Goal: Task Accomplishment & Management: Manage account settings

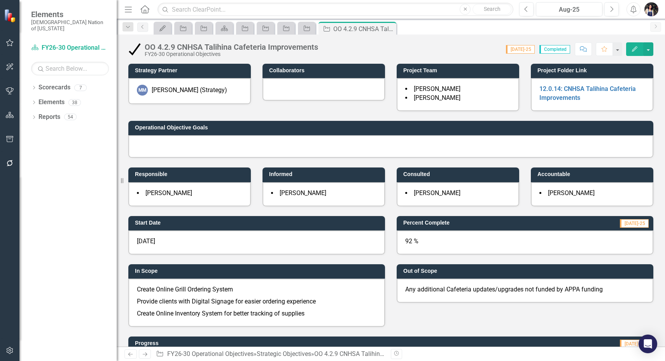
click at [126, 10] on icon "Menu" at bounding box center [128, 9] width 10 height 8
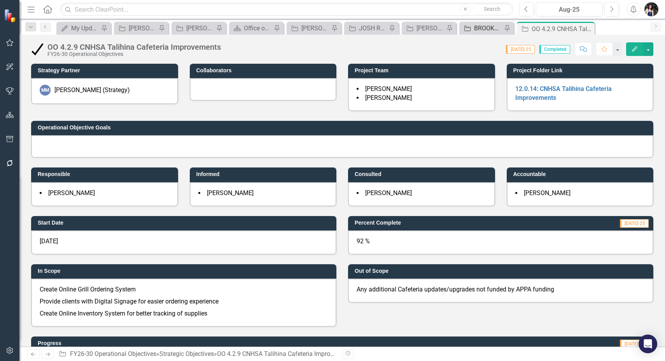
click at [482, 28] on div "BROOKLYN REVIEW" at bounding box center [488, 28] width 28 height 10
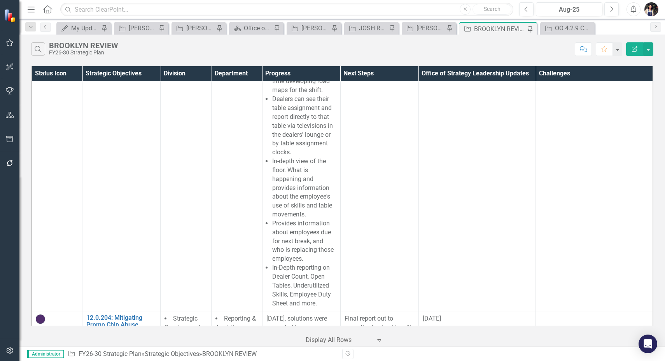
scroll to position [6176, 0]
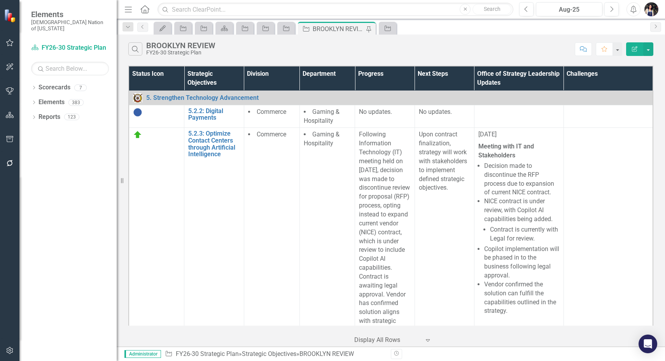
click at [633, 52] on button "Edit Report" at bounding box center [634, 49] width 17 height 14
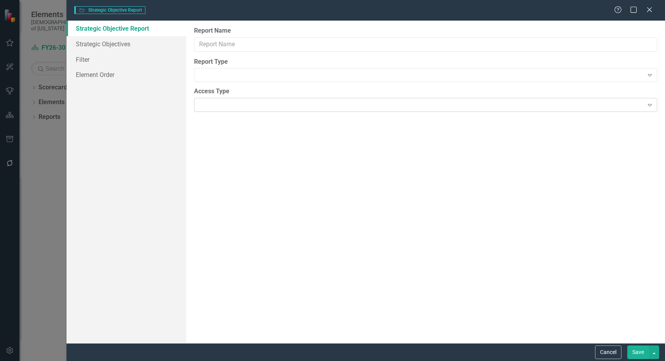
type input "BROOKLYN REVIEW"
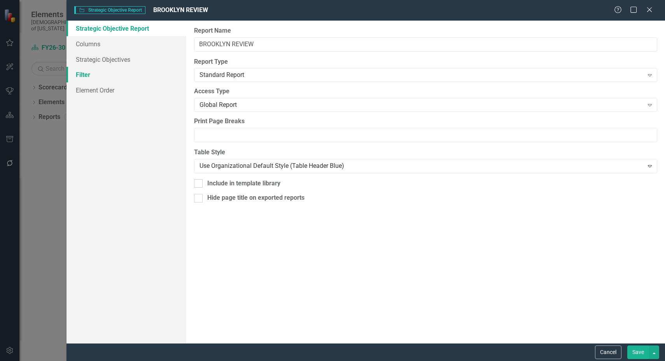
click at [97, 72] on link "Filter" at bounding box center [127, 75] width 120 height 16
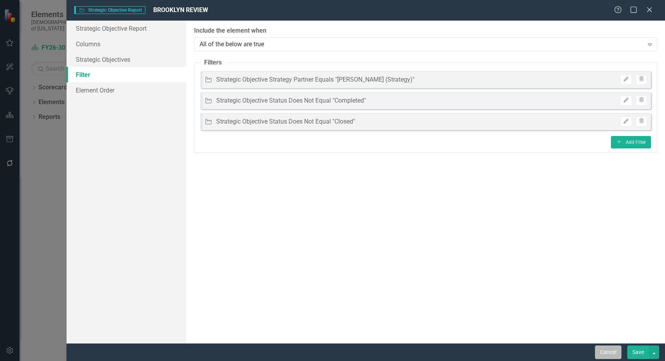
click at [608, 355] on button "Cancel" at bounding box center [608, 353] width 26 height 14
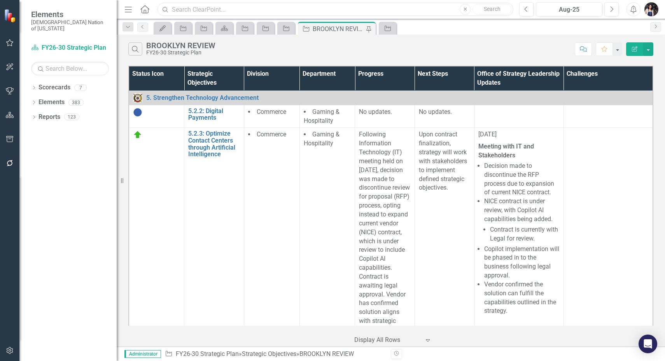
click at [188, 11] on input "text" at bounding box center [336, 10] width 356 height 14
drag, startPoint x: 214, startPoint y: 12, endPoint x: 154, endPoint y: 11, distance: 59.9
click at [160, 7] on input "automation" at bounding box center [336, 10] width 356 height 14
type input "[DATE]"
click at [210, 14] on input "text" at bounding box center [336, 10] width 356 height 14
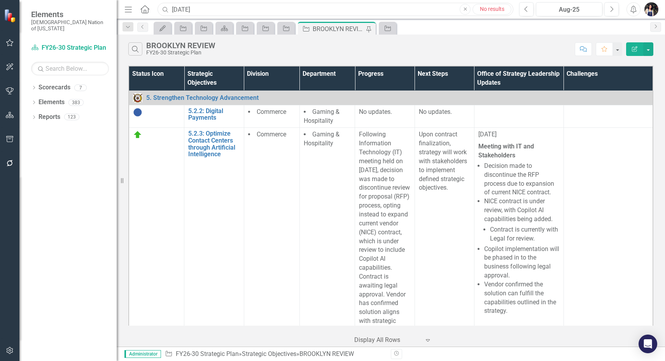
type input "[DATE]"
click at [49, 98] on link "Elements" at bounding box center [52, 102] width 26 height 9
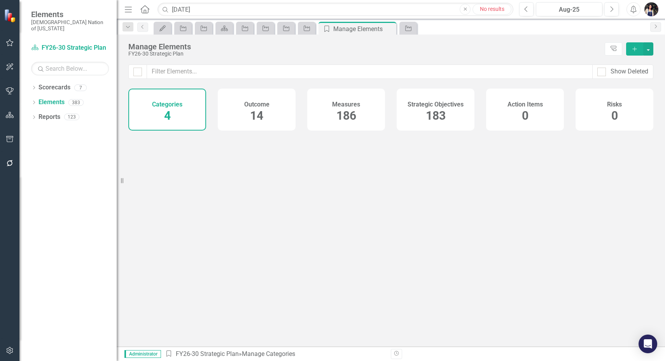
click at [449, 106] on h4 "Strategic Objectives" at bounding box center [436, 104] width 56 height 7
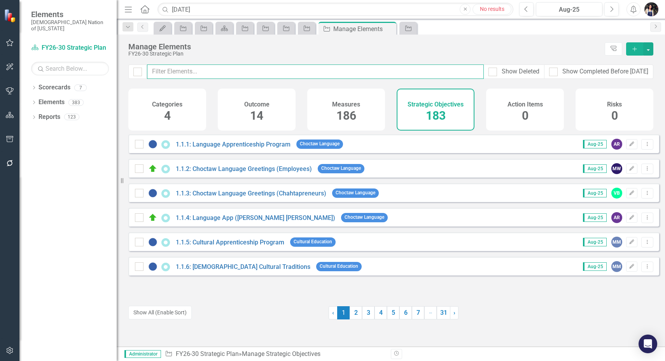
click at [409, 73] on input "text" at bounding box center [315, 72] width 337 height 14
click at [429, 111] on span "183" at bounding box center [436, 116] width 20 height 14
click at [400, 74] on input "text" at bounding box center [315, 72] width 337 height 14
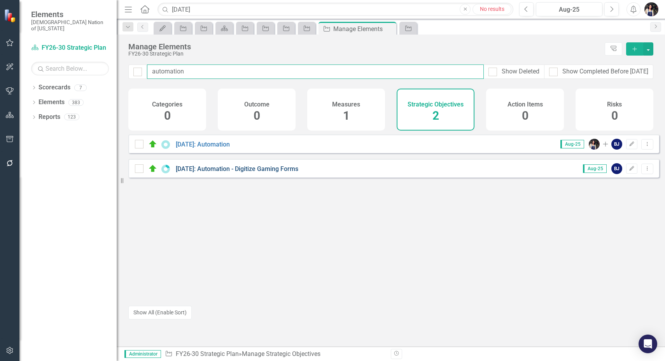
type input "automation"
click at [289, 173] on link "[DATE]: Automation - Digitize Gaming Forms" at bounding box center [237, 168] width 123 height 7
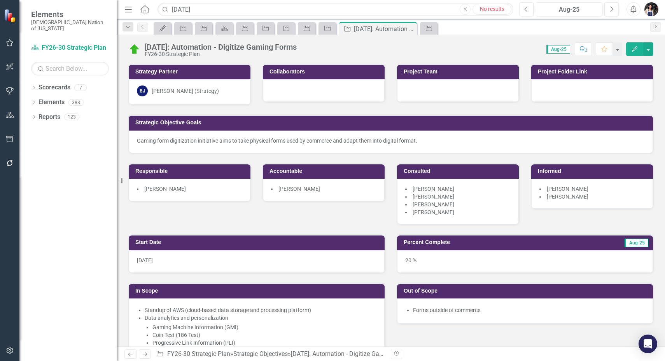
click at [127, 14] on button "Menu" at bounding box center [128, 9] width 10 height 13
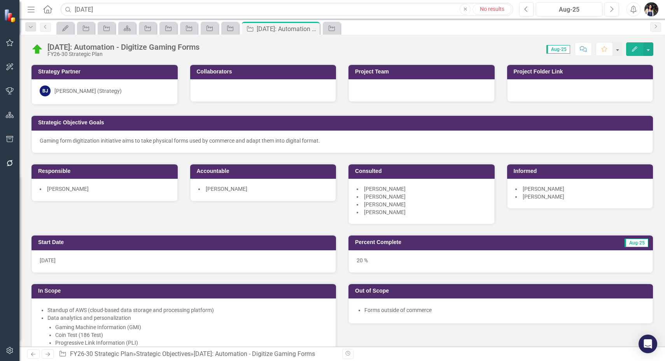
click at [603, 197] on li "[PERSON_NAME]" at bounding box center [580, 197] width 130 height 8
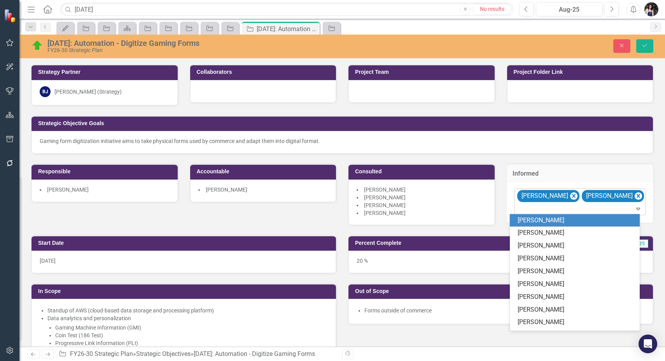
click at [524, 209] on div at bounding box center [581, 209] width 128 height 11
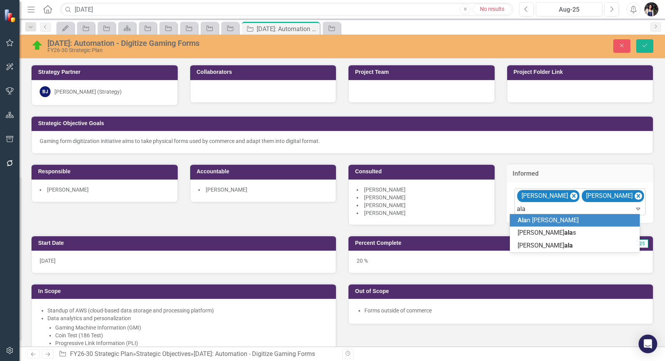
type input "[PERSON_NAME]"
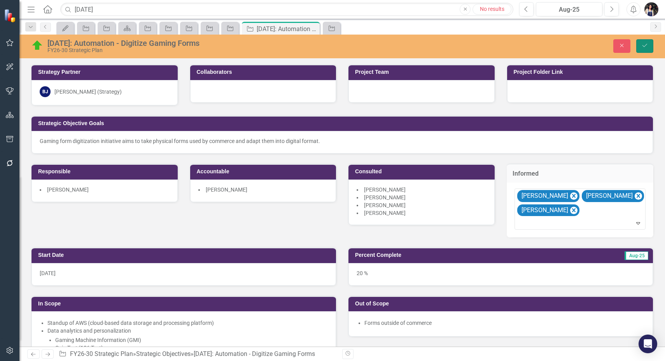
click at [645, 47] on icon "Save" at bounding box center [645, 45] width 7 height 5
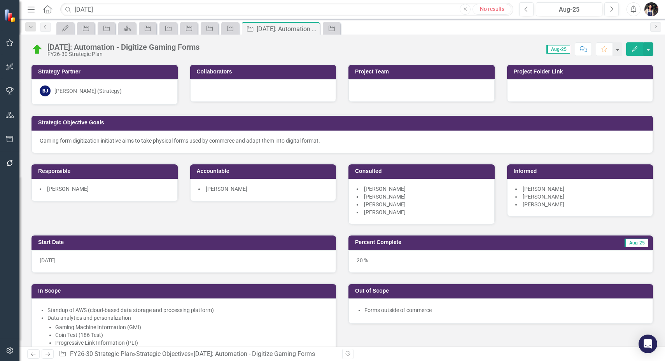
click at [422, 201] on li "[PERSON_NAME]" at bounding box center [422, 205] width 130 height 8
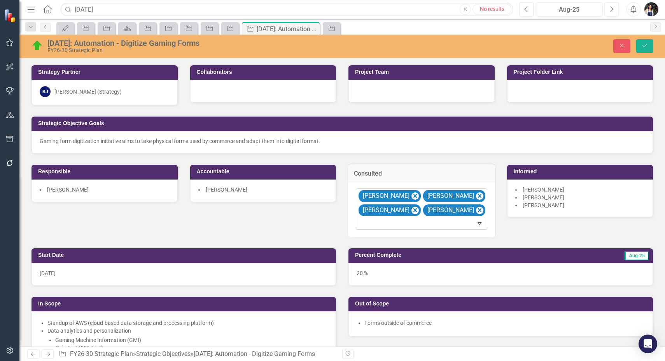
click at [406, 228] on div "Elements Choctaw Nation of [US_STATE] Scorecard FY26-30 Strategic Plan Search D…" at bounding box center [332, 180] width 665 height 361
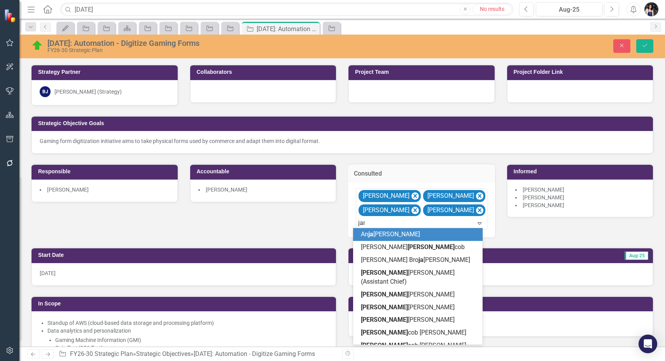
type input "[PERSON_NAME]"
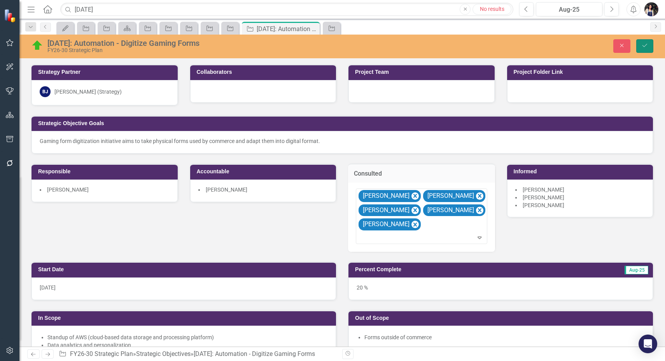
click at [642, 46] on icon "Save" at bounding box center [645, 45] width 7 height 5
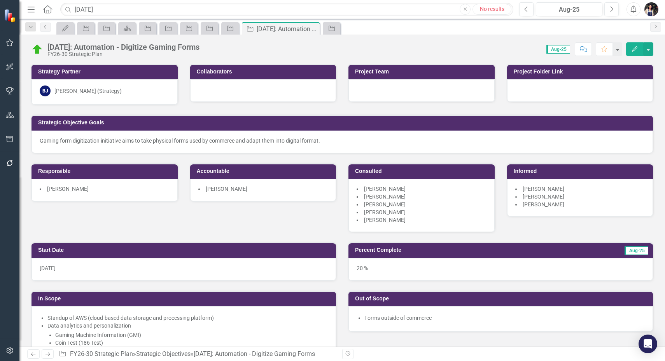
click at [89, 189] on li "[PERSON_NAME]" at bounding box center [105, 189] width 130 height 8
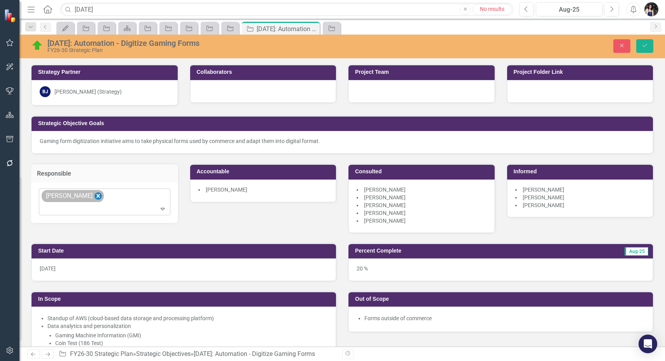
click at [96, 194] on icon "Remove Matt Gandolfo" at bounding box center [98, 196] width 4 height 4
click at [95, 198] on div at bounding box center [98, 195] width 115 height 11
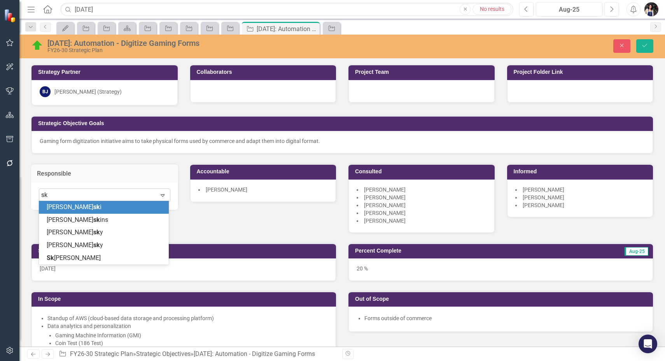
type input "sky"
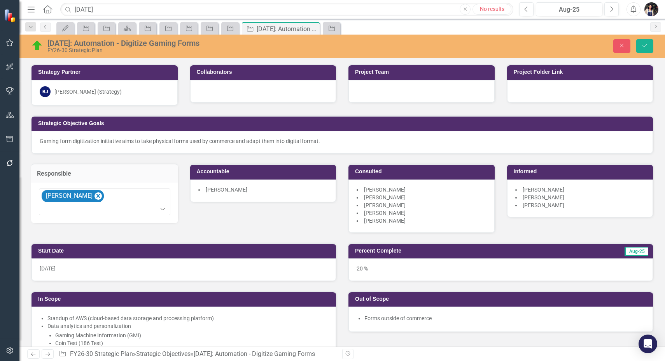
click at [248, 190] on li "[PERSON_NAME]" at bounding box center [263, 190] width 130 height 8
click at [249, 189] on li "[PERSON_NAME]" at bounding box center [263, 190] width 130 height 8
click at [248, 193] on div "[PERSON_NAME]" at bounding box center [263, 191] width 146 height 23
click at [248, 191] on li "[PERSON_NAME]" at bounding box center [263, 190] width 130 height 8
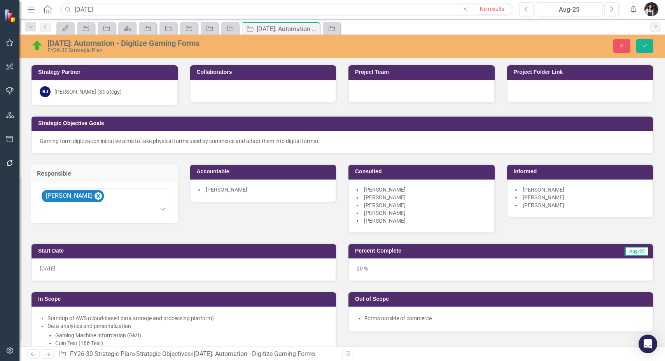
click at [249, 190] on li "[PERSON_NAME]" at bounding box center [263, 190] width 130 height 8
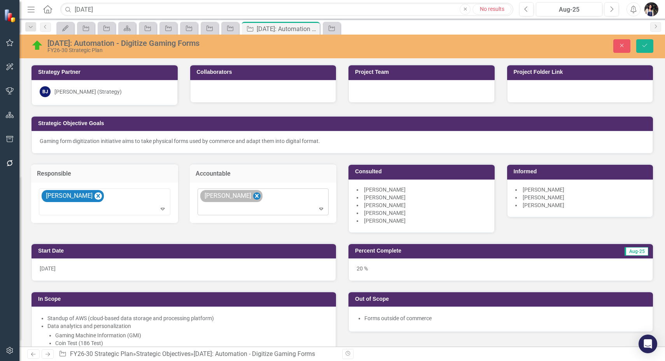
click at [255, 195] on icon "Remove Skyelar Perkins" at bounding box center [257, 196] width 4 height 4
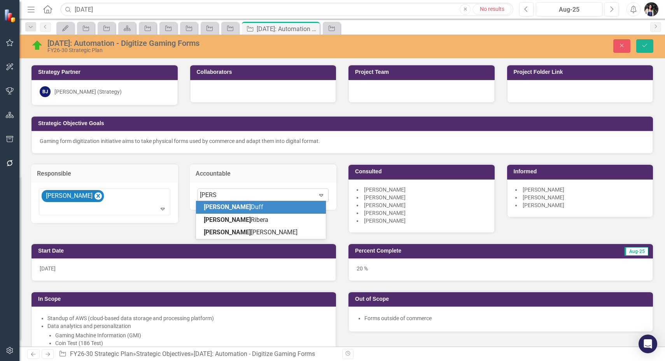
type input "[PERSON_NAME]"
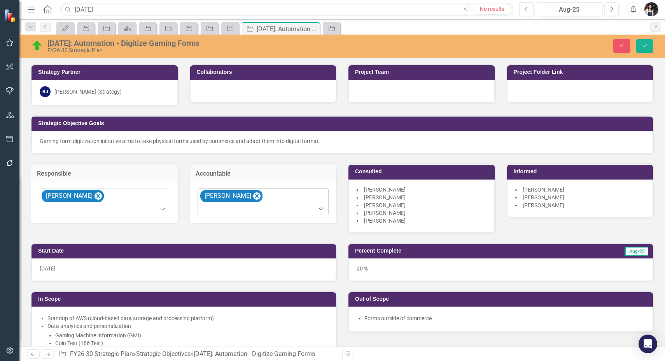
click at [428, 203] on li "[PERSON_NAME]" at bounding box center [422, 206] width 130 height 8
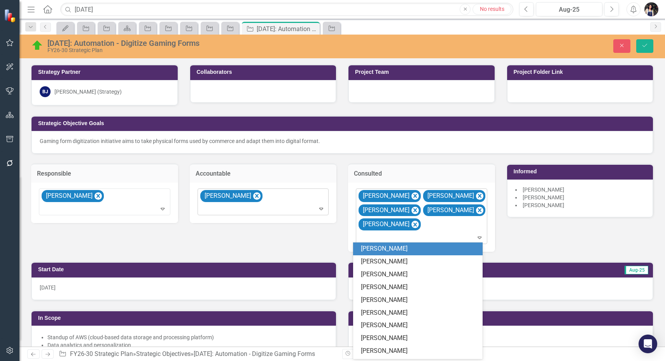
click at [438, 226] on div "[PERSON_NAME] [PERSON_NAME] [PERSON_NAME] [PERSON_NAME] [PERSON_NAME]" at bounding box center [423, 216] width 130 height 55
type input "matt"
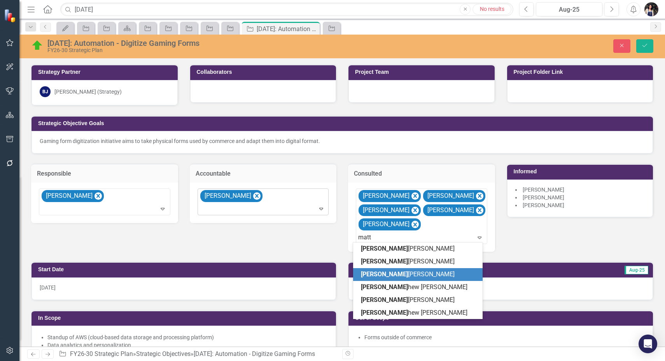
click at [407, 272] on div "[PERSON_NAME]" at bounding box center [419, 274] width 117 height 9
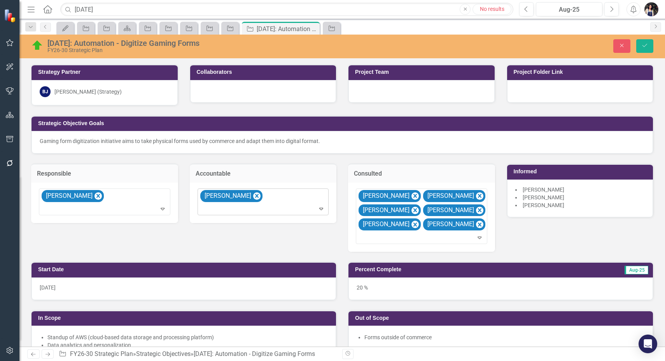
click at [573, 203] on li "[PERSON_NAME]" at bounding box center [580, 206] width 130 height 8
click at [575, 203] on li "[PERSON_NAME]" at bounding box center [580, 206] width 130 height 8
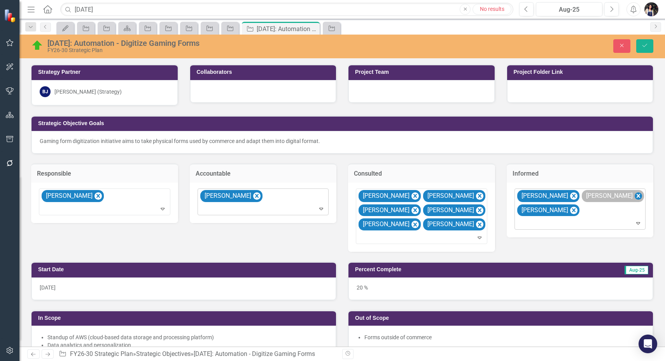
click at [635, 196] on icon "Remove Chris Scrivner" at bounding box center [638, 196] width 7 height 10
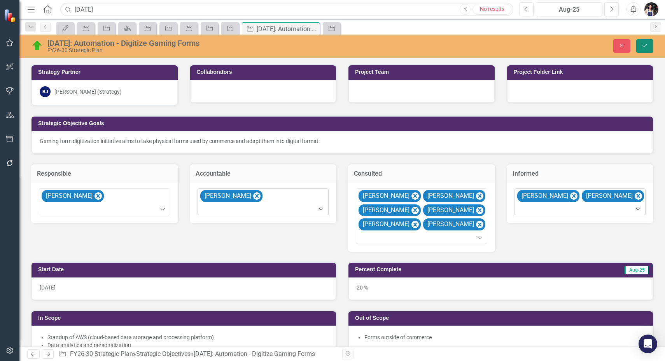
click at [644, 47] on icon "Save" at bounding box center [645, 45] width 7 height 5
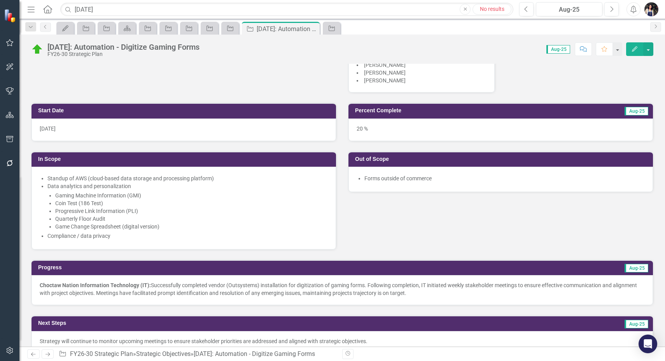
scroll to position [50, 0]
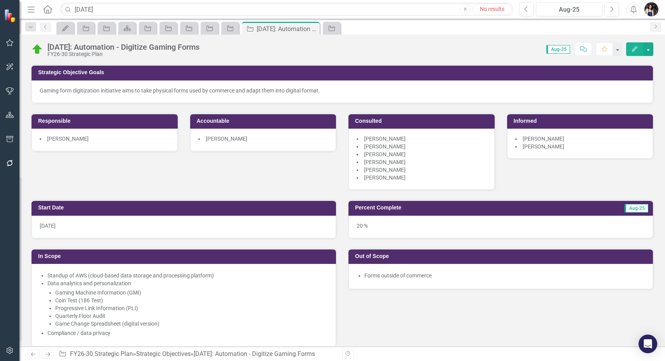
click at [453, 166] on li "[PERSON_NAME]" at bounding box center [422, 170] width 130 height 8
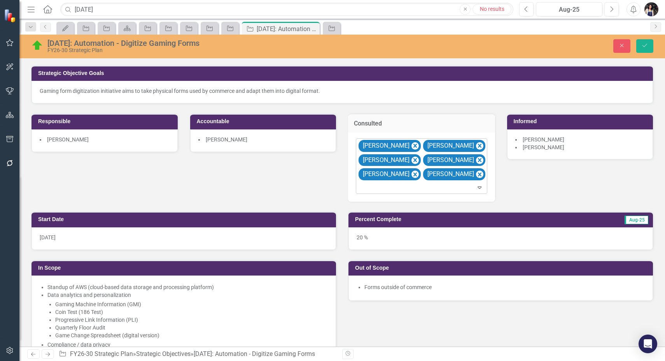
click at [447, 190] on div at bounding box center [422, 187] width 128 height 11
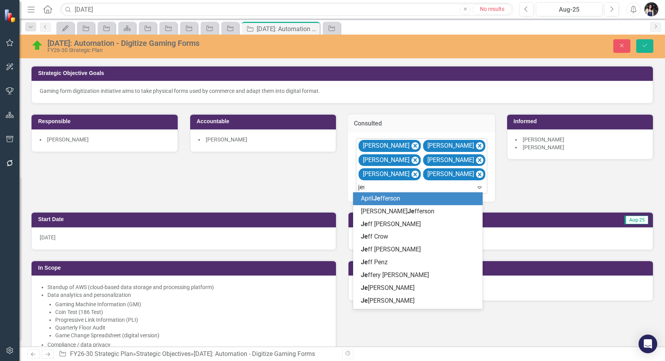
type input "[PERSON_NAME]"
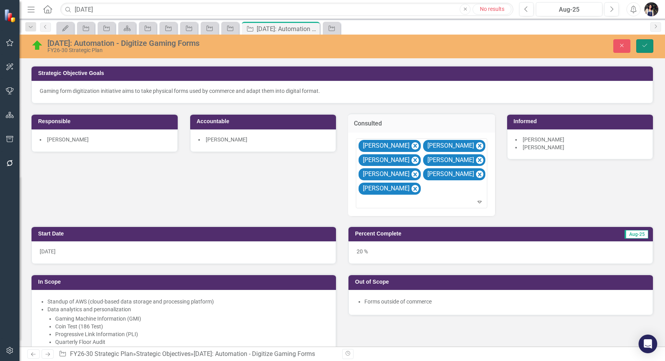
click at [651, 40] on button "Save" at bounding box center [644, 46] width 17 height 14
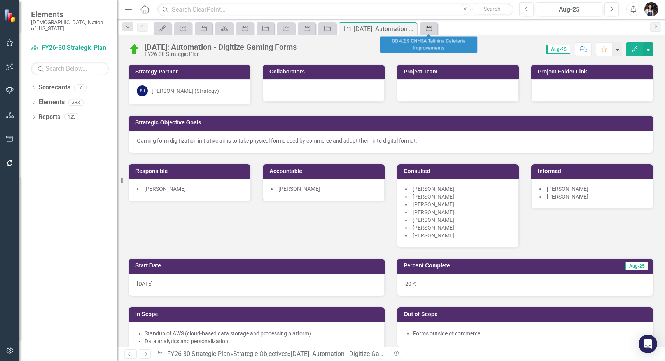
click at [430, 30] on icon "Strategic Objective" at bounding box center [429, 28] width 8 height 6
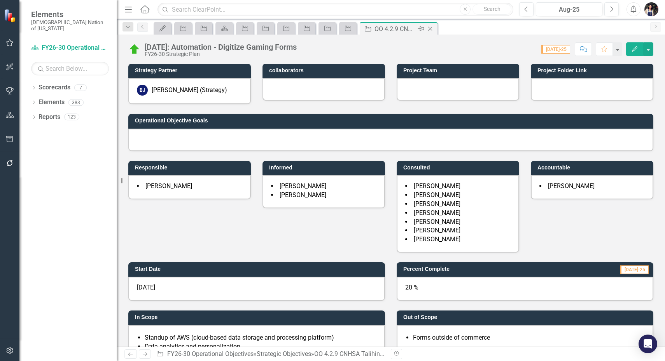
click at [431, 28] on icon "Close" at bounding box center [430, 29] width 8 height 6
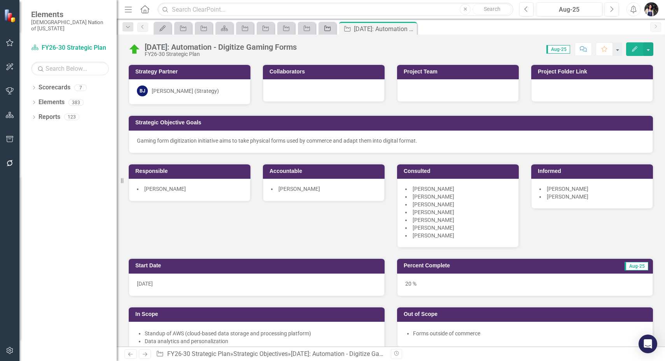
click at [325, 28] on icon "Strategic Objective" at bounding box center [328, 28] width 8 height 6
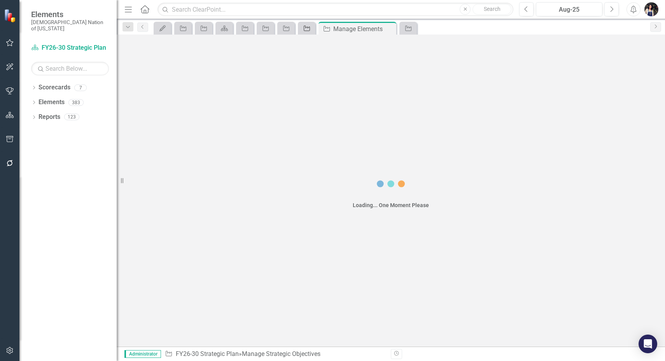
click at [309, 27] on icon "Strategic Objective" at bounding box center [307, 28] width 8 height 6
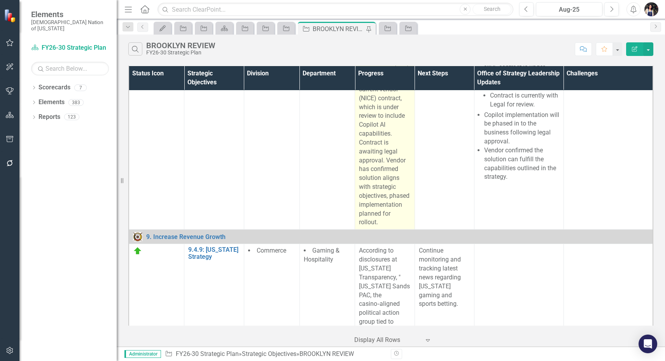
scroll to position [146, 0]
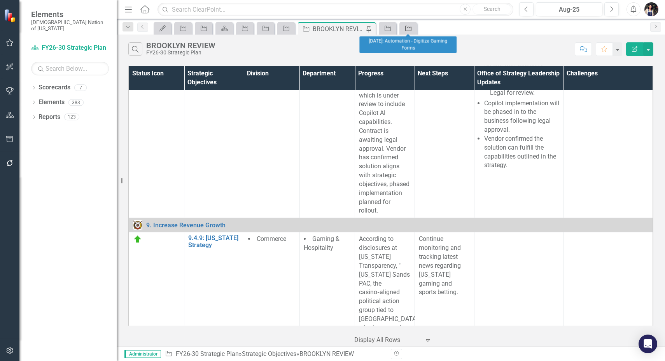
click at [408, 28] on icon "Strategic Objective" at bounding box center [409, 28] width 8 height 6
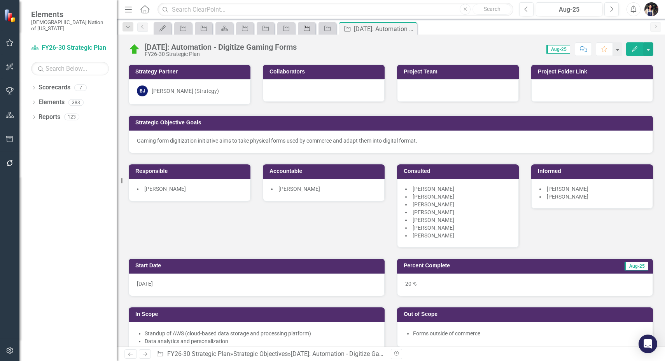
click at [310, 28] on icon at bounding box center [307, 28] width 6 height 5
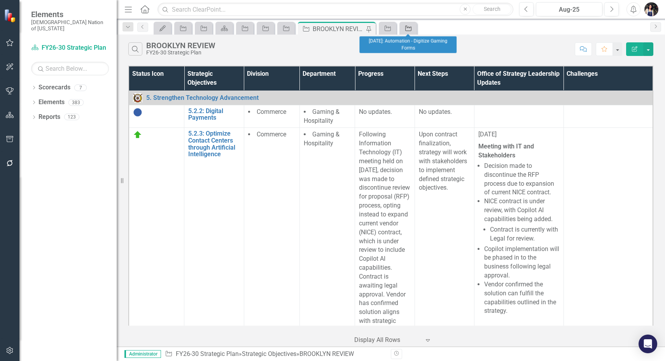
click at [407, 28] on icon "Strategic Objective" at bounding box center [409, 28] width 8 height 6
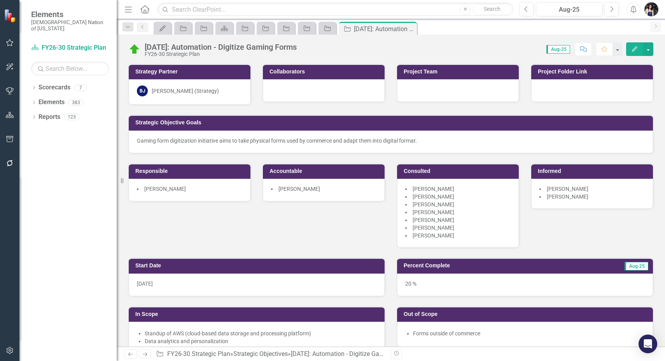
click at [130, 6] on icon "Menu" at bounding box center [128, 9] width 10 height 8
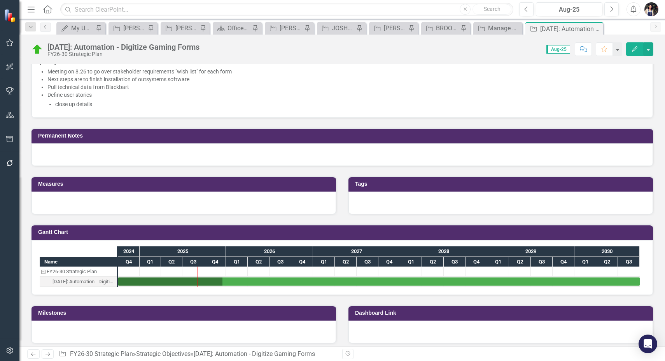
scroll to position [739, 0]
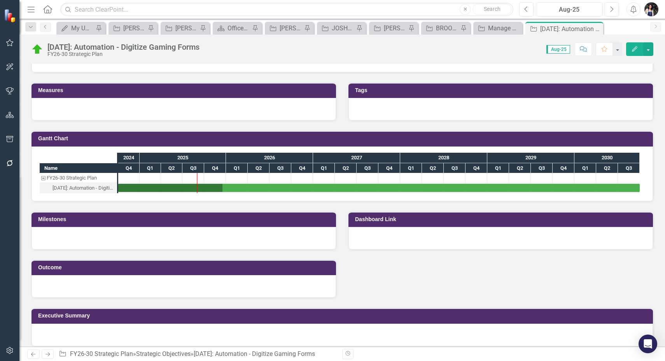
click at [93, 277] on div at bounding box center [184, 286] width 305 height 23
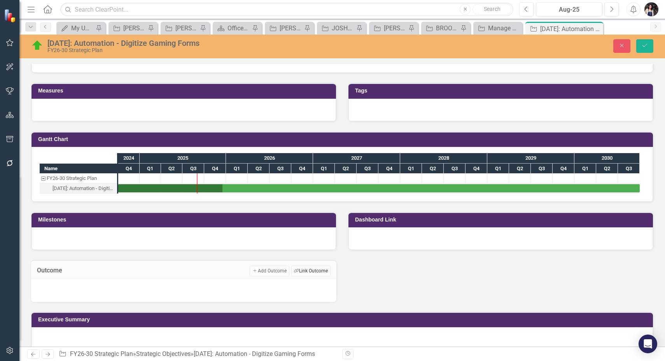
click at [299, 266] on button "Link Tag Link Outcome" at bounding box center [310, 271] width 39 height 10
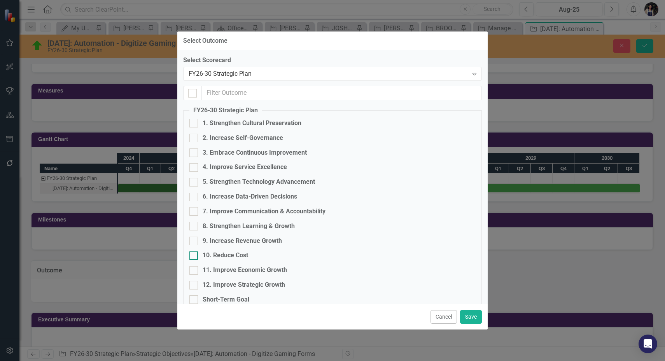
checkbox input "false"
click at [272, 182] on div "5. Strengthen Technology Advancement" at bounding box center [259, 182] width 112 height 9
click at [195, 182] on input "5. Strengthen Technology Advancement" at bounding box center [191, 180] width 5 height 5
checkbox input "true"
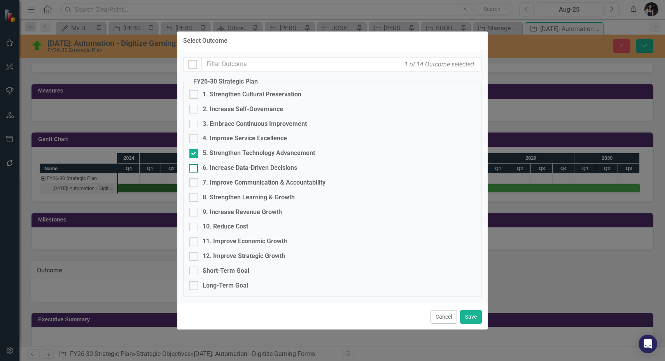
scroll to position [0, 0]
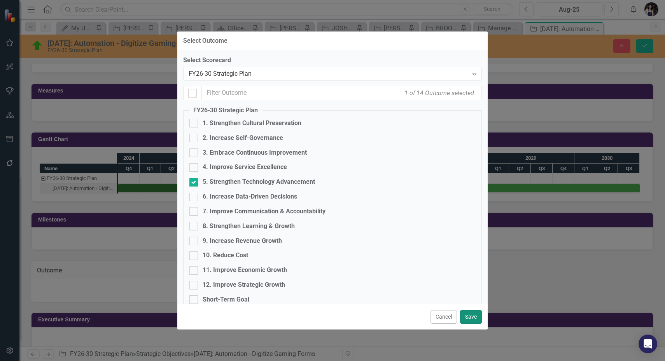
click at [473, 317] on button "Save" at bounding box center [471, 317] width 22 height 14
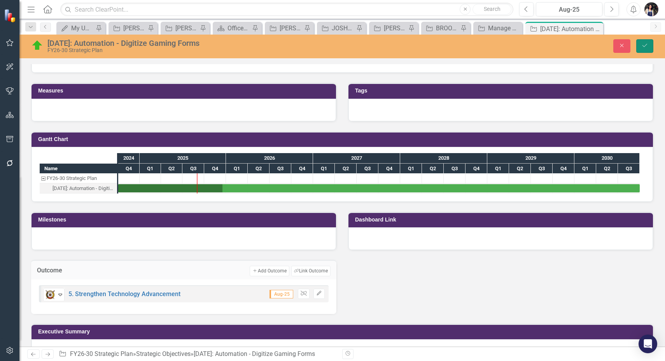
click at [651, 45] on button "Save" at bounding box center [644, 46] width 17 height 14
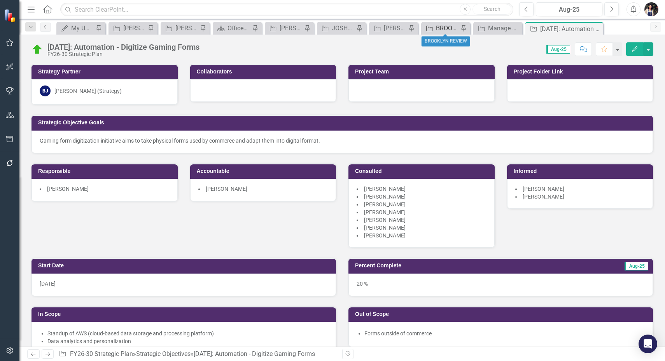
click at [446, 29] on div "BROOKLYN REVIEW" at bounding box center [447, 28] width 23 height 10
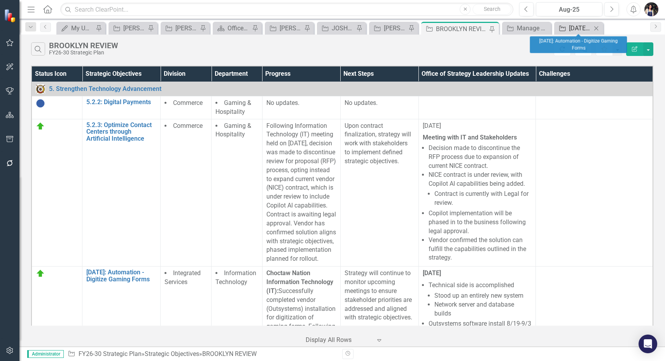
click at [580, 27] on div "[DATE]: Automation - Digitize Gaming Forms" at bounding box center [580, 28] width 23 height 10
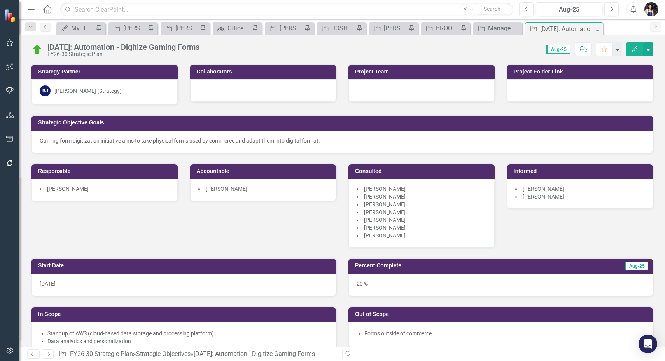
click at [530, 86] on div at bounding box center [580, 90] width 146 height 23
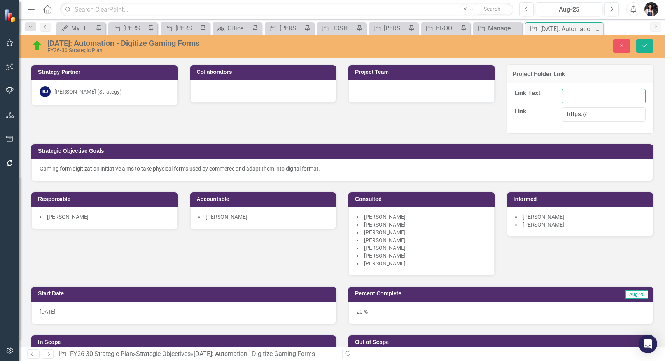
click at [573, 96] on input "Link Text" at bounding box center [604, 96] width 84 height 14
type input "5.2.19 Automation - Digitize Gaming Forms"
click at [647, 43] on icon "Save" at bounding box center [645, 45] width 7 height 5
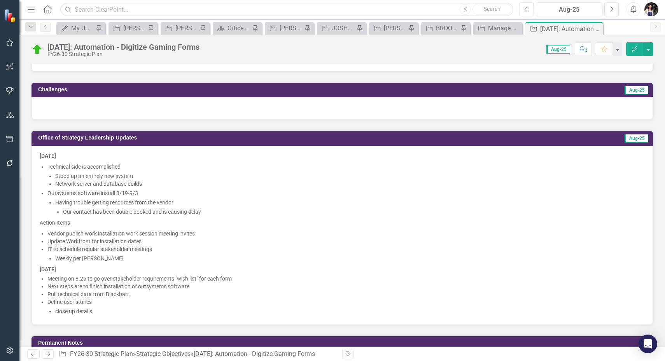
scroll to position [146, 0]
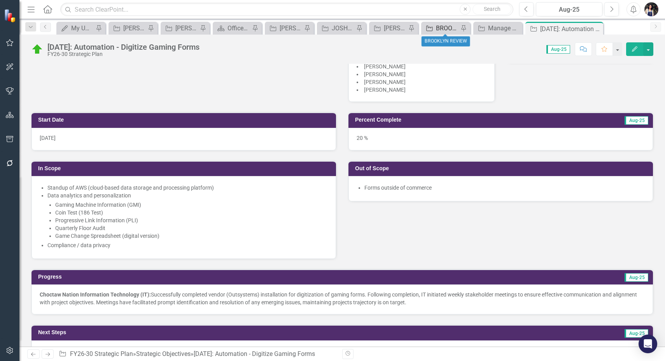
click at [446, 25] on div "BROOKLYN REVIEW" at bounding box center [447, 28] width 23 height 10
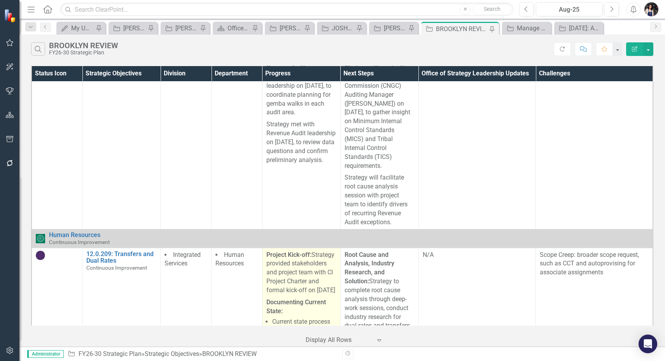
scroll to position [7054, 0]
